Goal: Browse casually

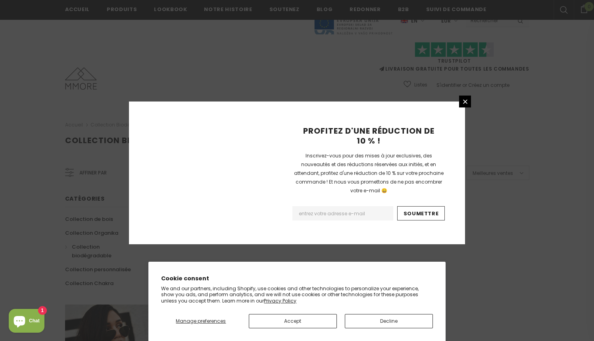
scroll to position [491, 0]
